Goal: Task Accomplishment & Management: Manage account settings

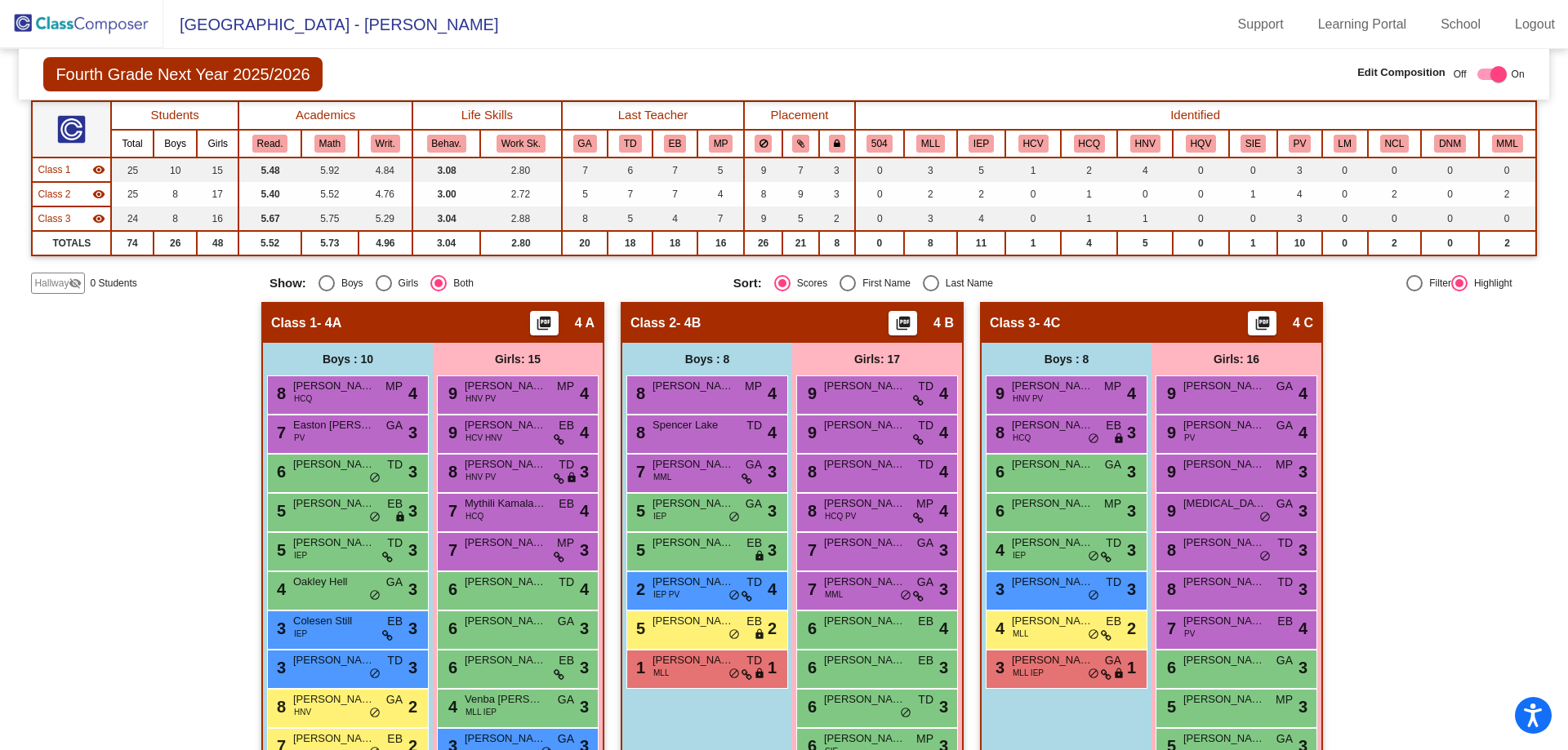
scroll to position [98, 0]
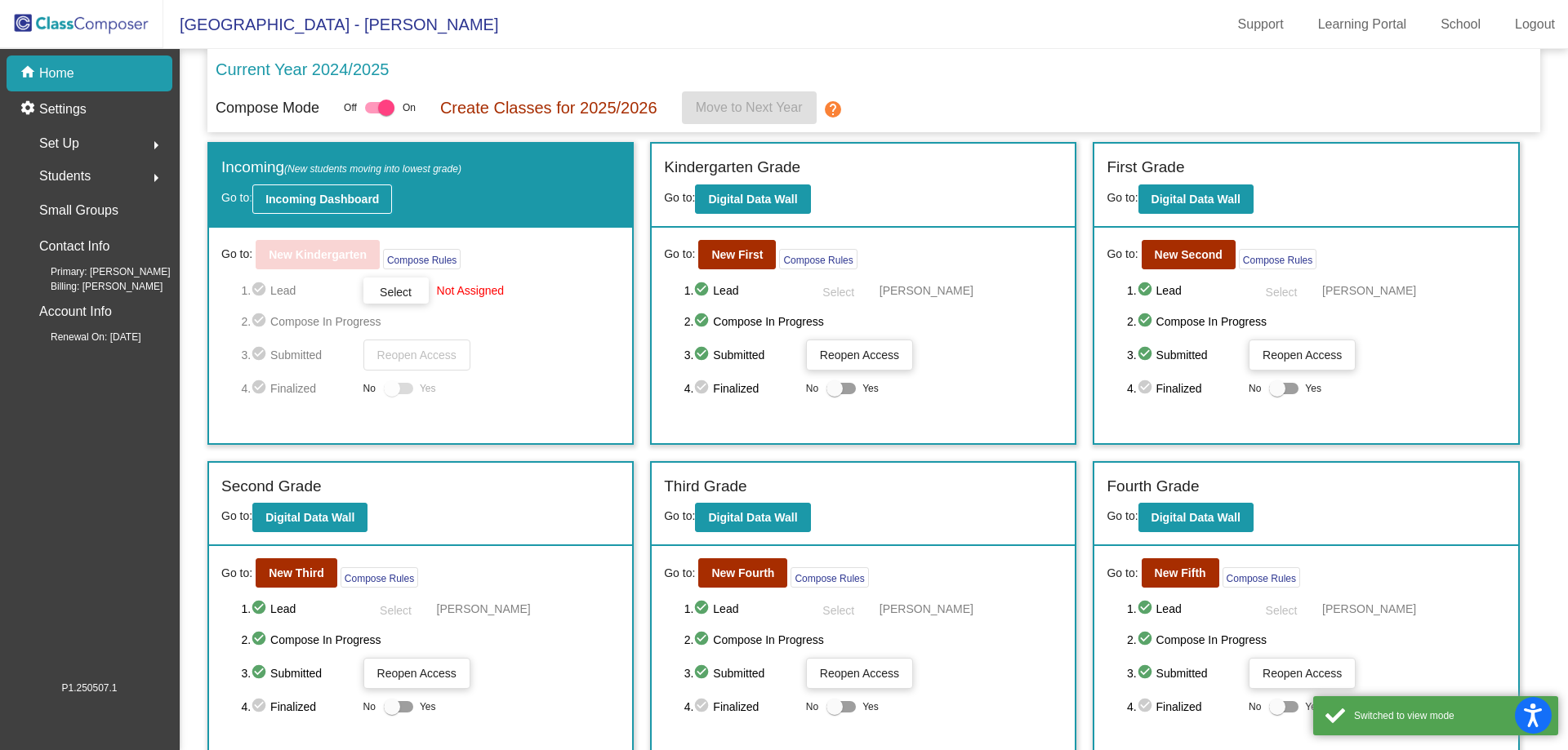
click at [303, 198] on b "Incoming Dashboard" at bounding box center [323, 198] width 114 height 13
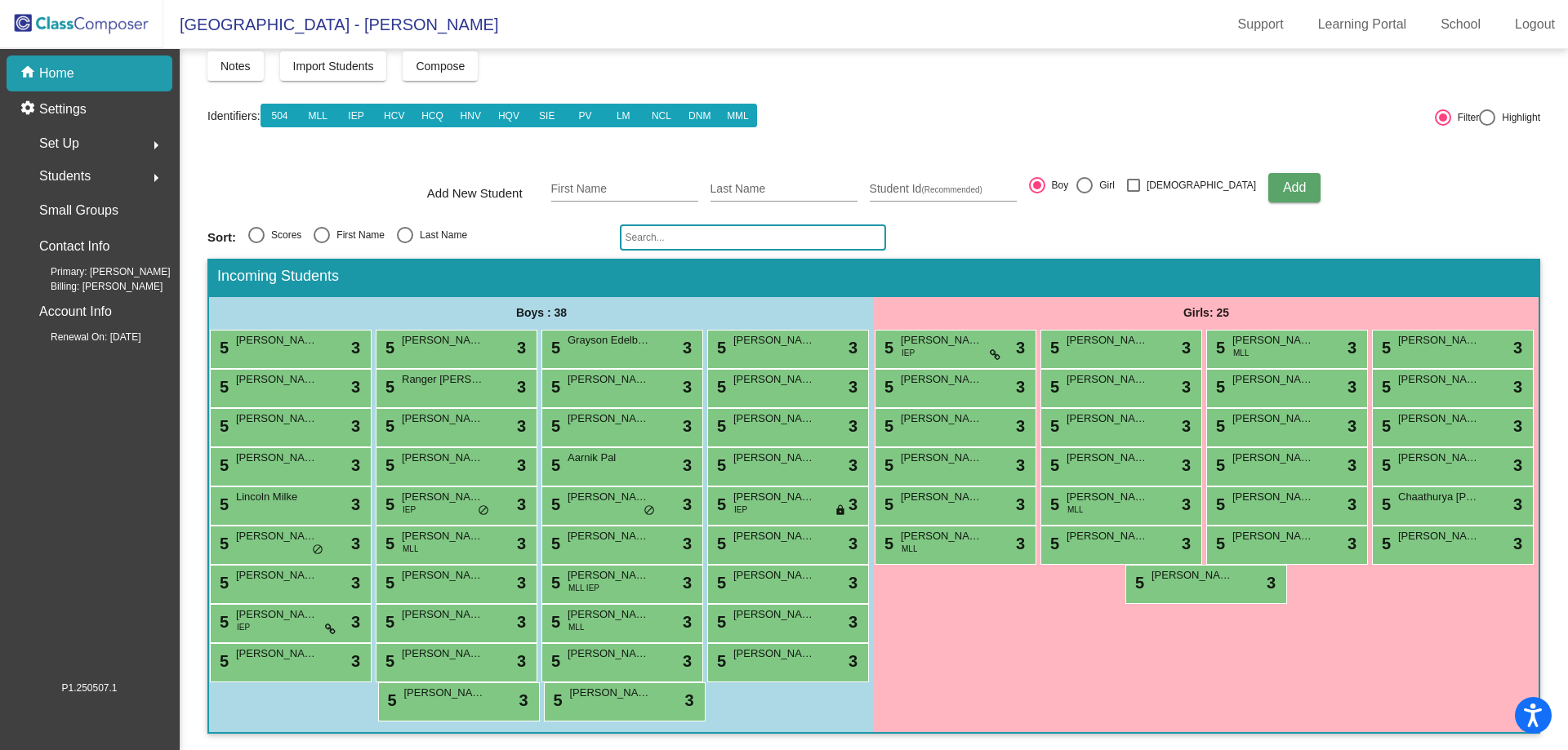
scroll to position [201, 0]
click at [65, 178] on span "Students" at bounding box center [65, 176] width 52 height 23
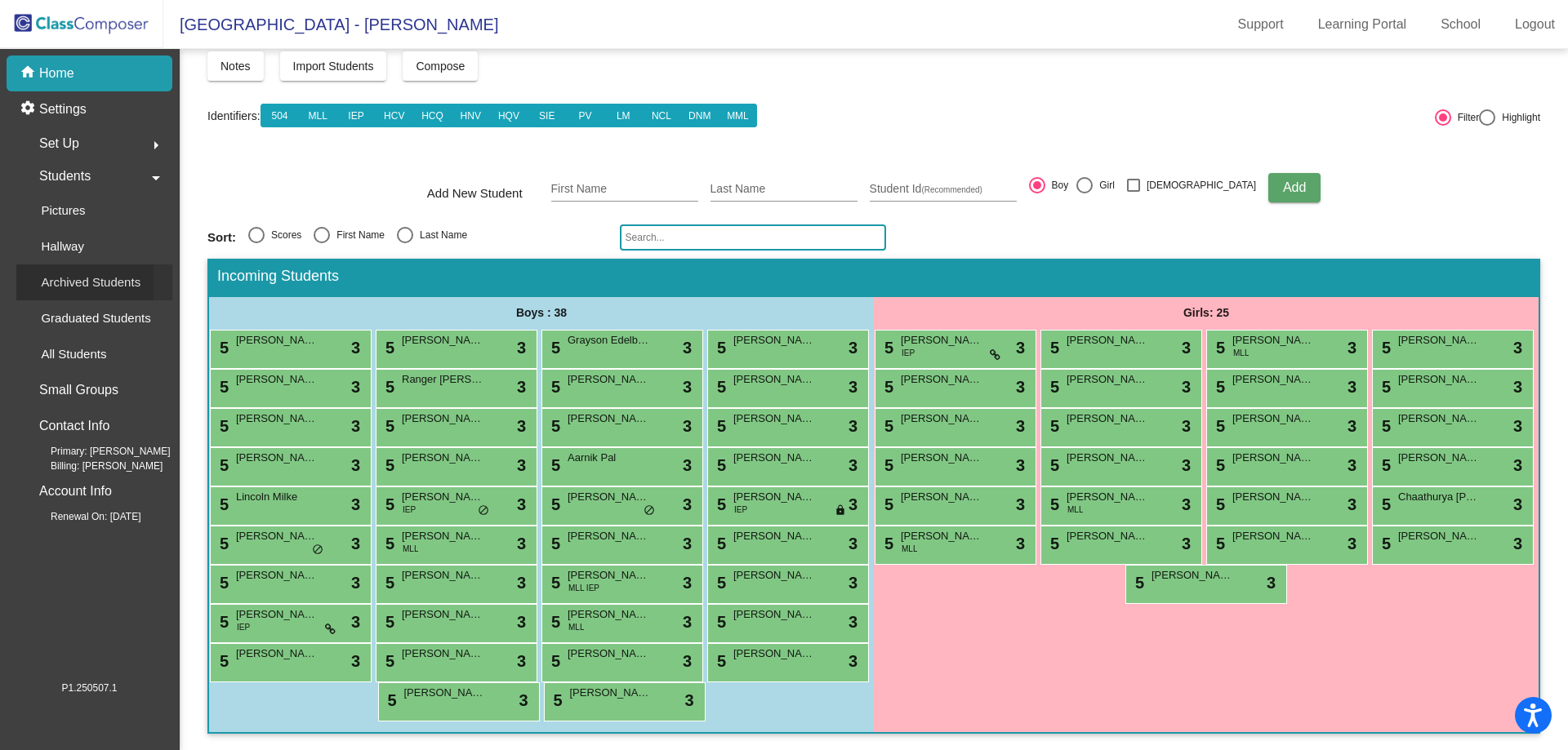
click at [70, 298] on div "Archived Students" at bounding box center [85, 283] width 137 height 36
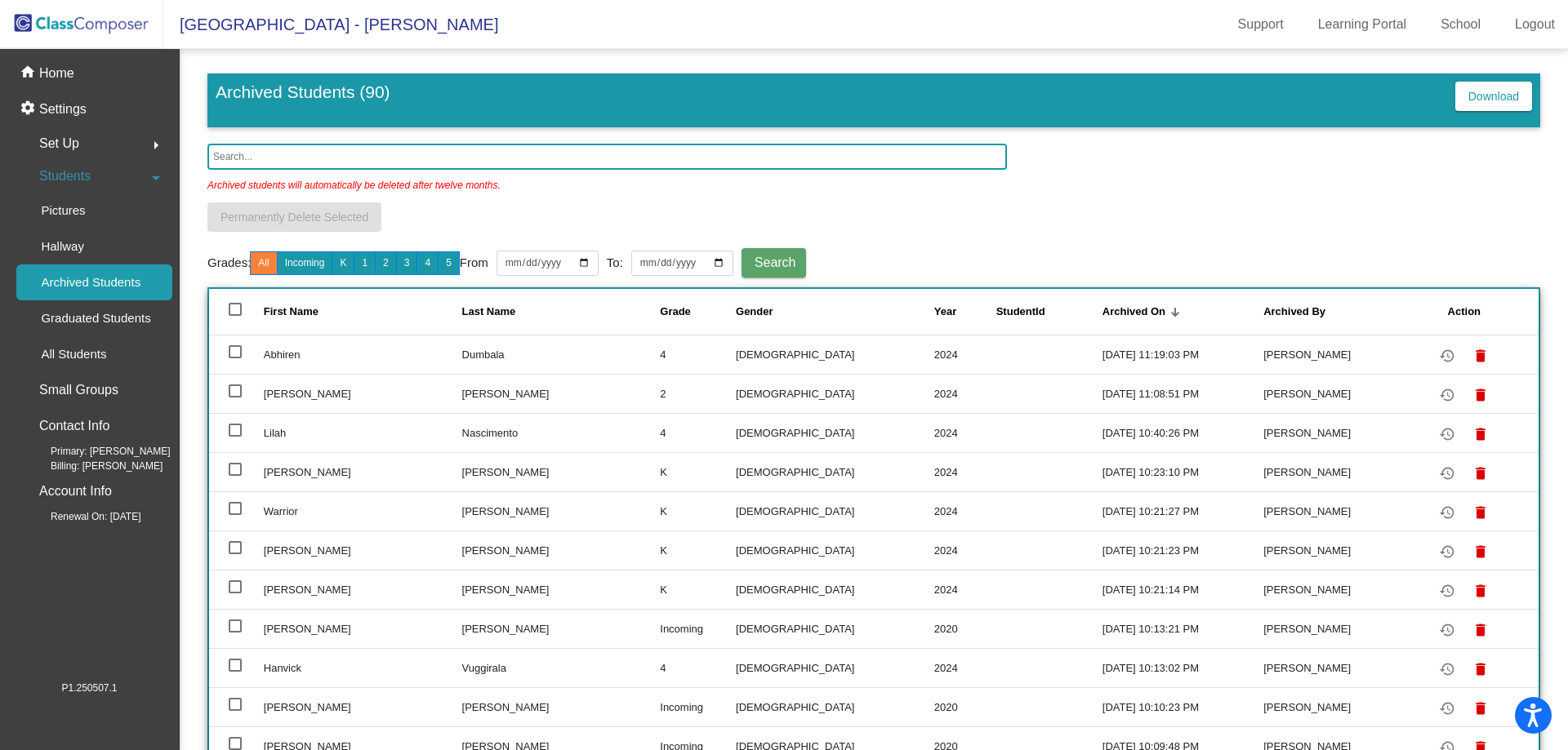
scroll to position [327, 0]
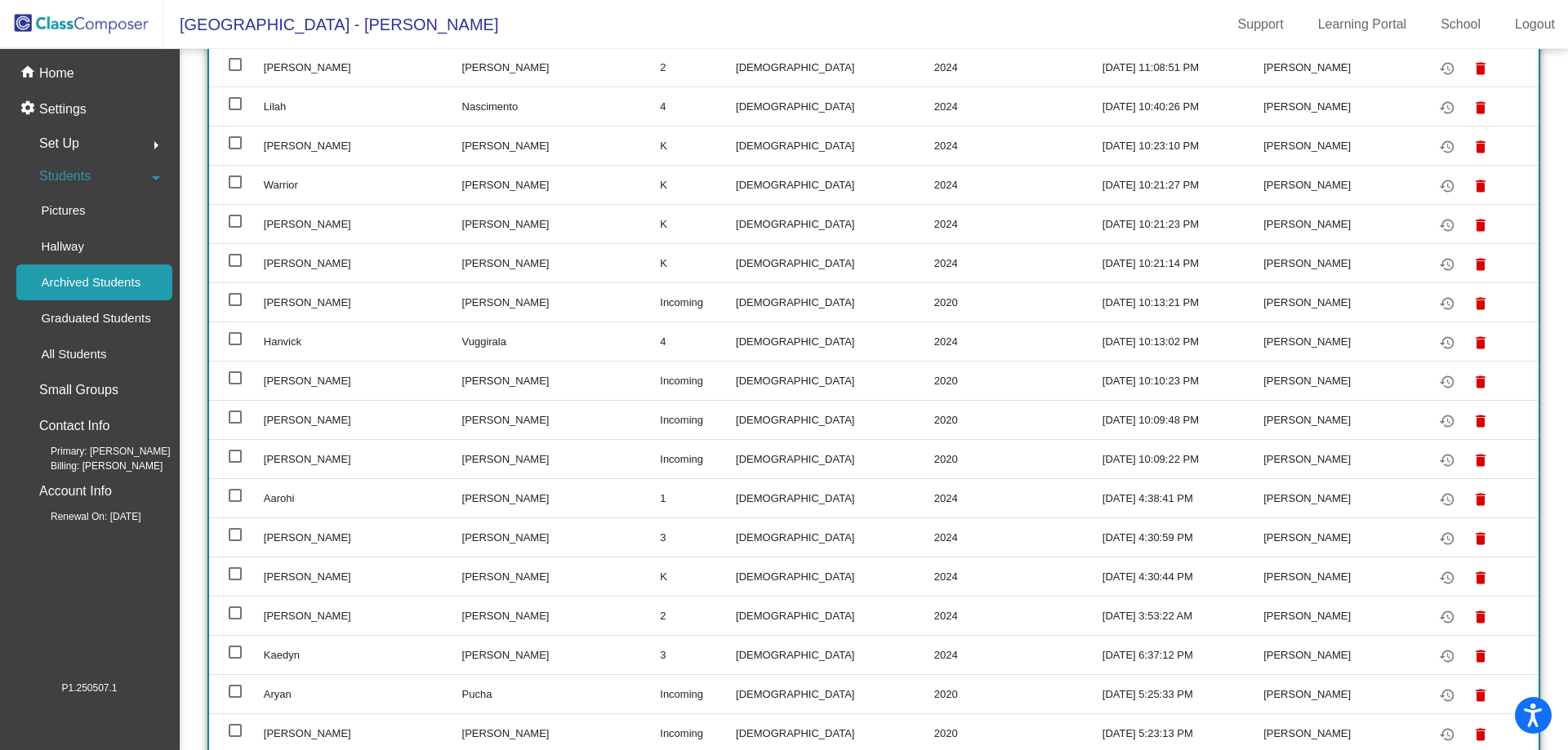
click at [233, 731] on div at bounding box center [235, 730] width 13 height 13
click at [235, 737] on input "select row 20" at bounding box center [235, 737] width 1 height 1
checkbox input "true"
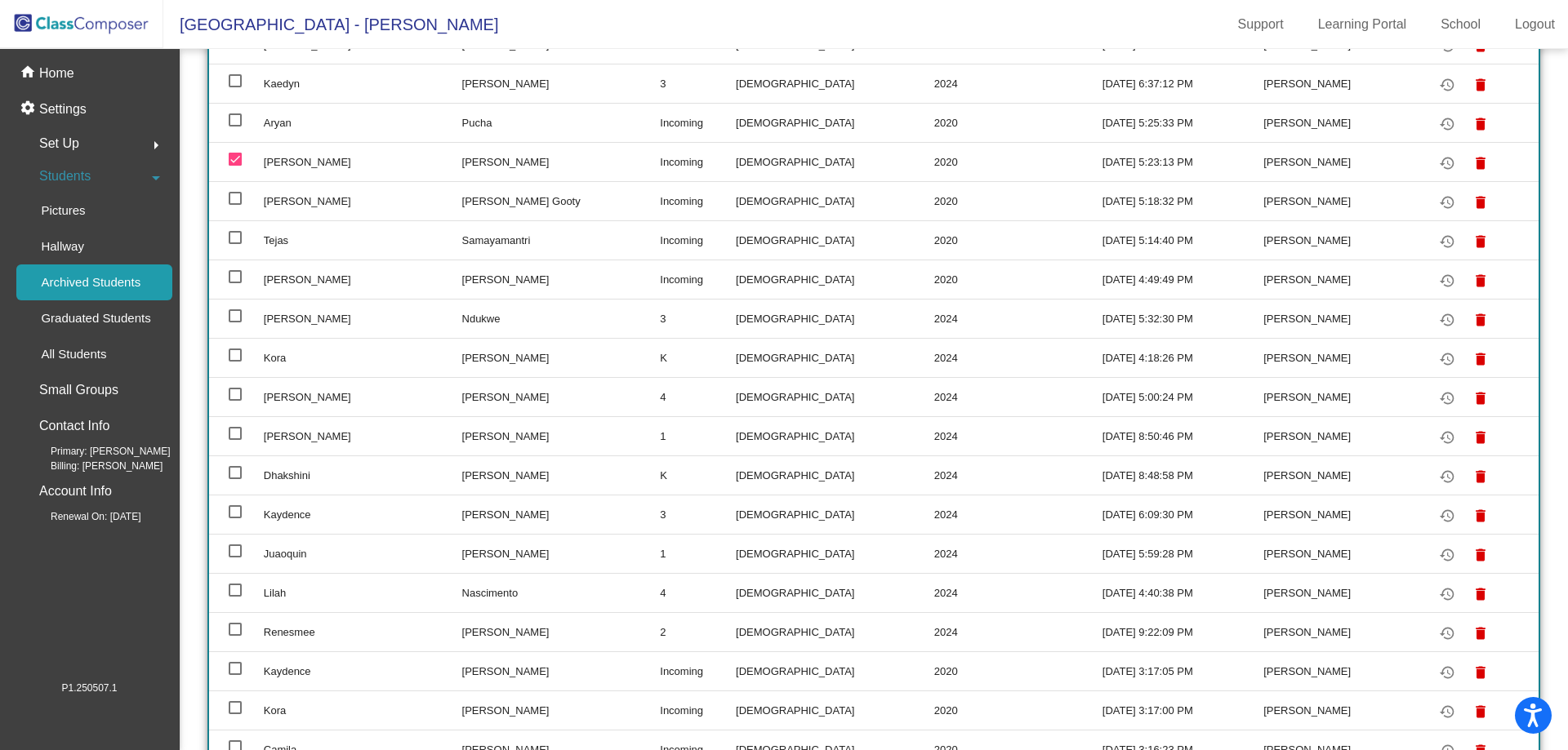
scroll to position [653, 0]
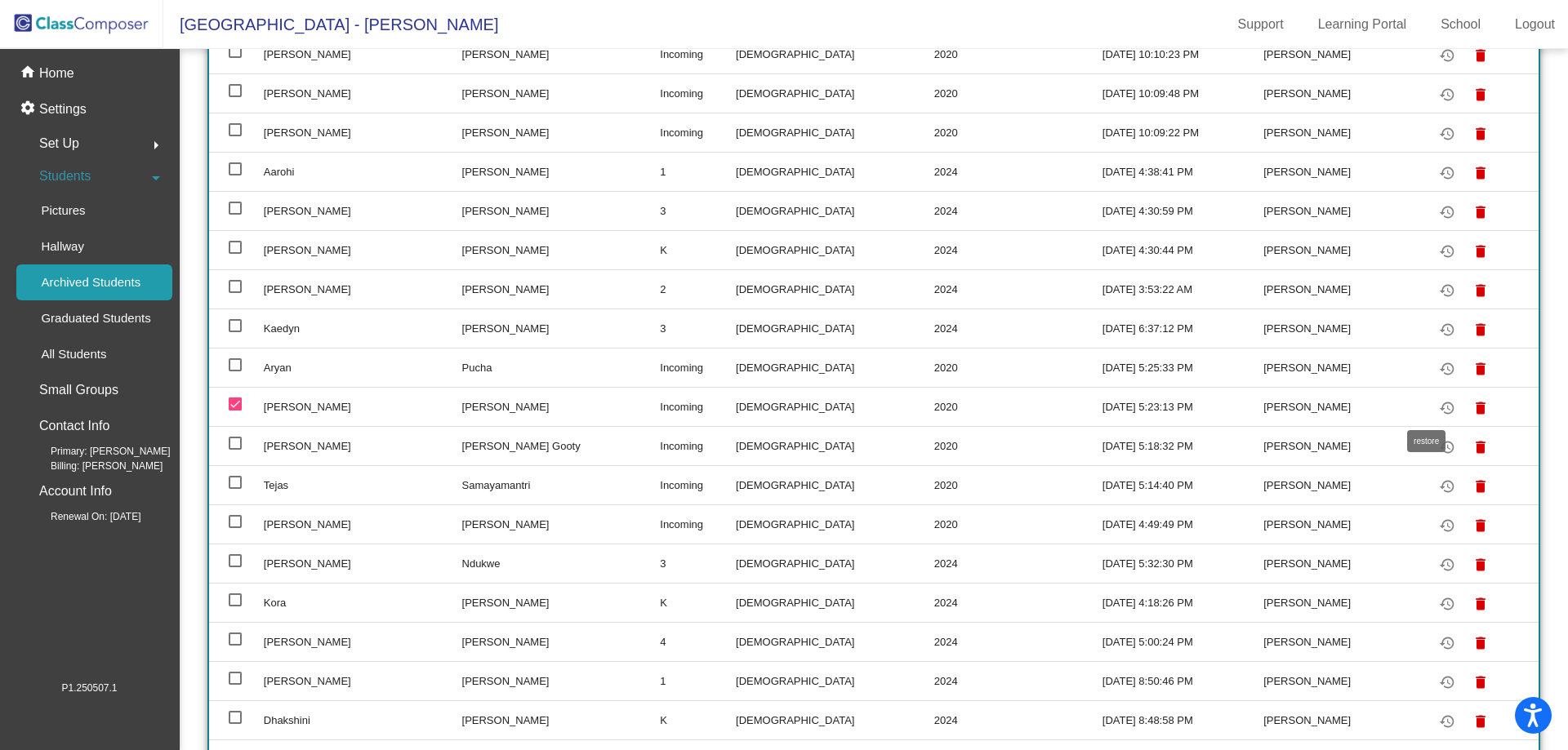
click at [1437, 405] on mat-icon "restore" at bounding box center [1446, 408] width 20 height 20
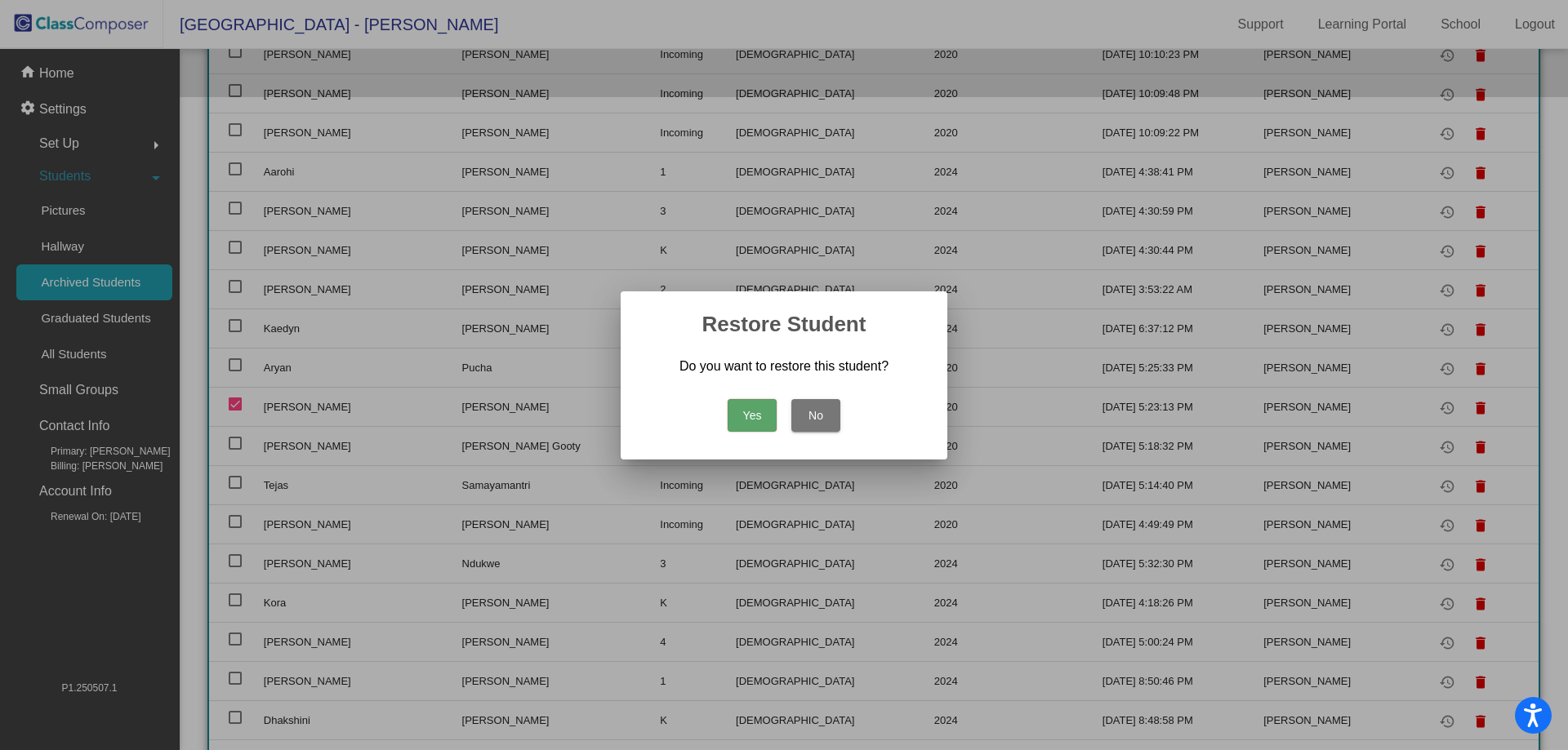
click at [760, 421] on button "Yes" at bounding box center [752, 416] width 49 height 33
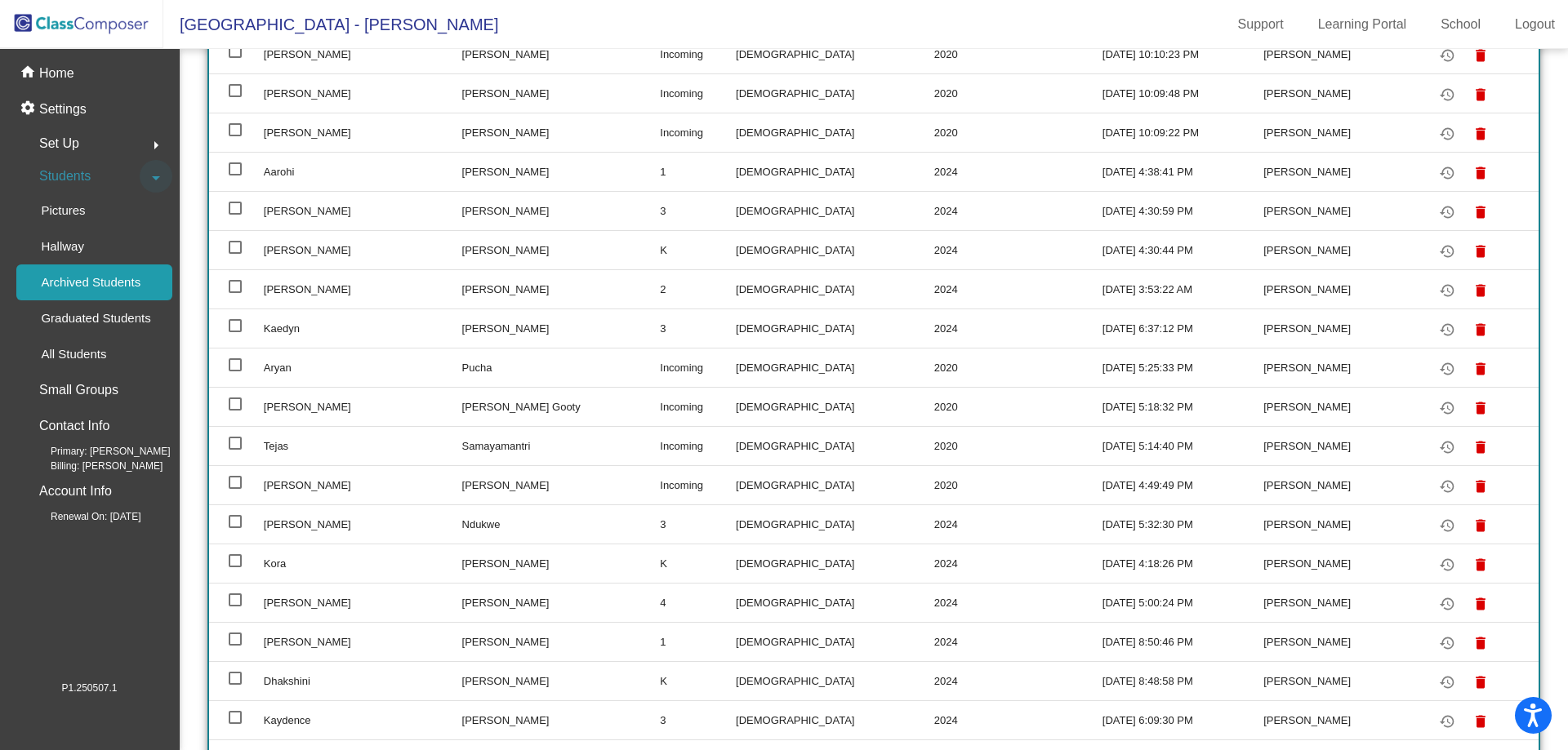
click at [155, 176] on mat-icon "arrow_drop_down" at bounding box center [155, 178] width 20 height 20
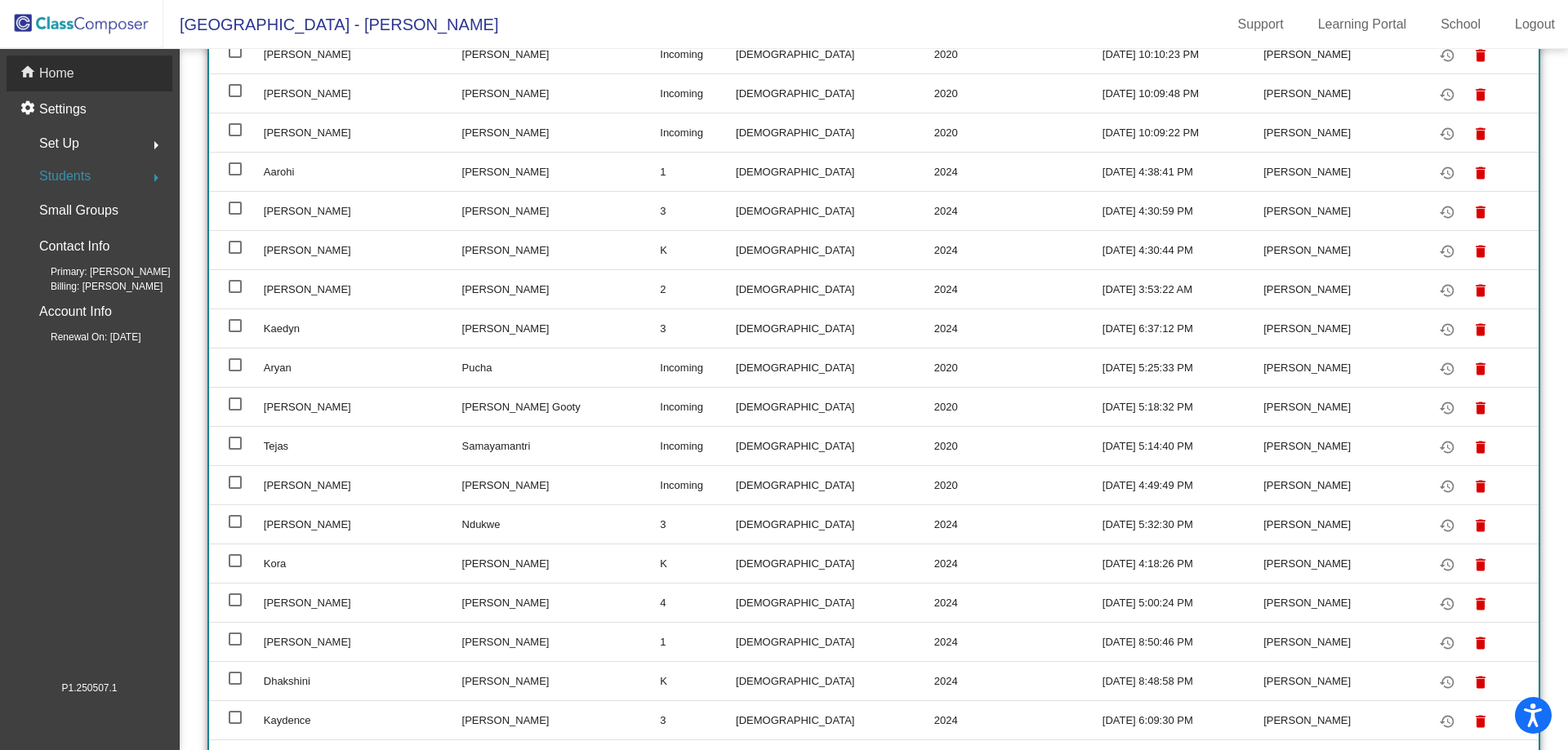
click at [55, 78] on p "Home" at bounding box center [56, 73] width 35 height 20
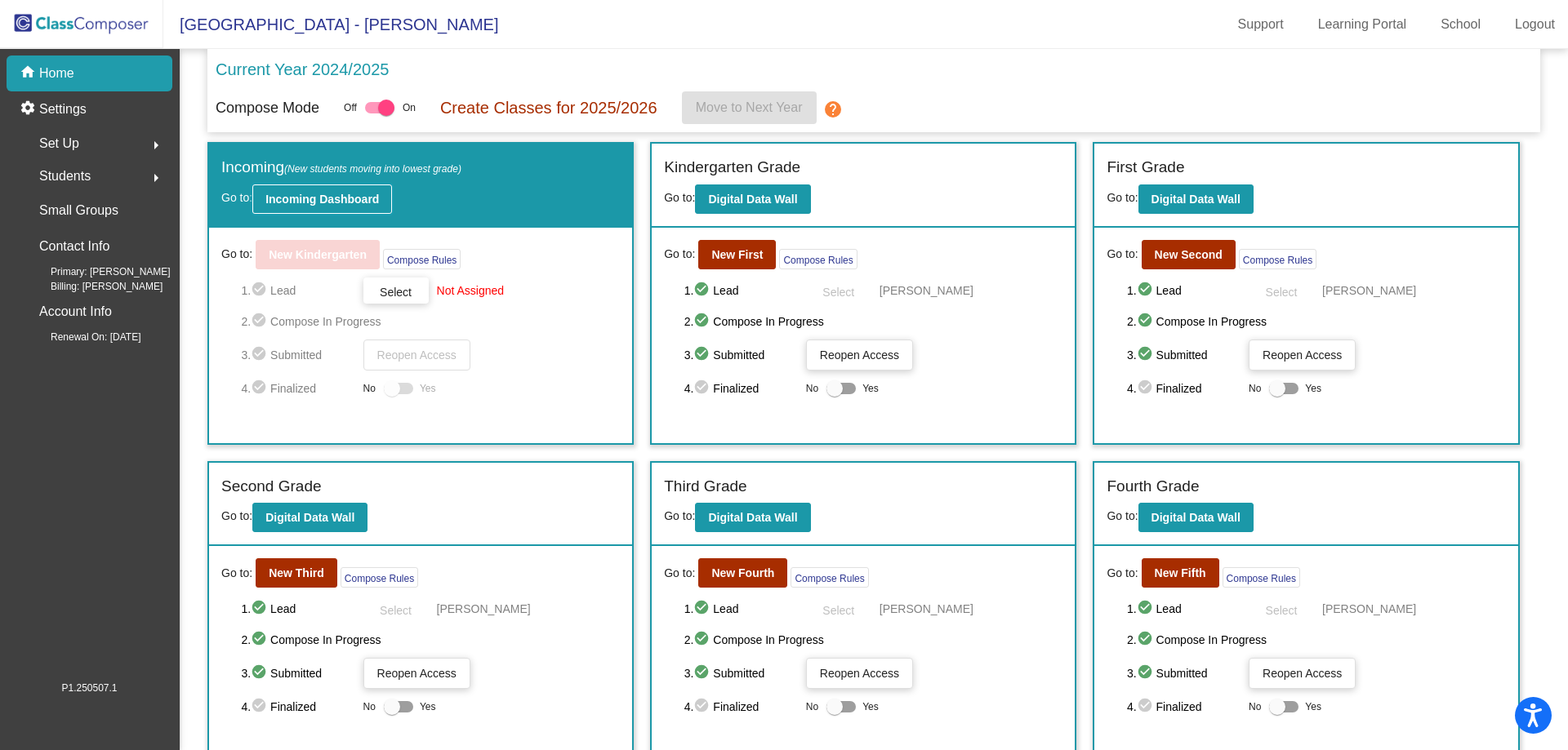
click at [323, 211] on button "Incoming Dashboard" at bounding box center [323, 199] width 140 height 29
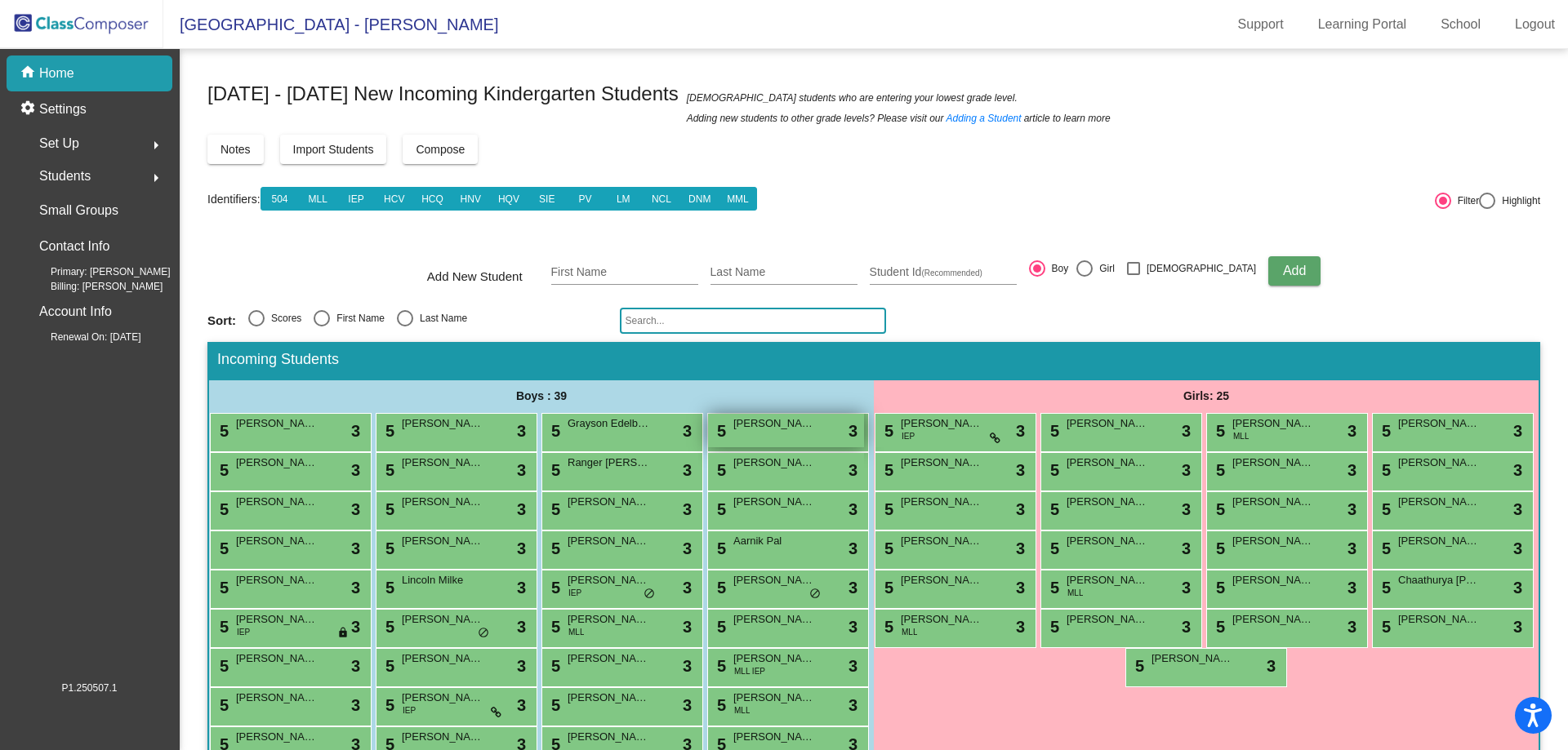
scroll to position [201, 0]
